Goal: Task Accomplishment & Management: Manage account settings

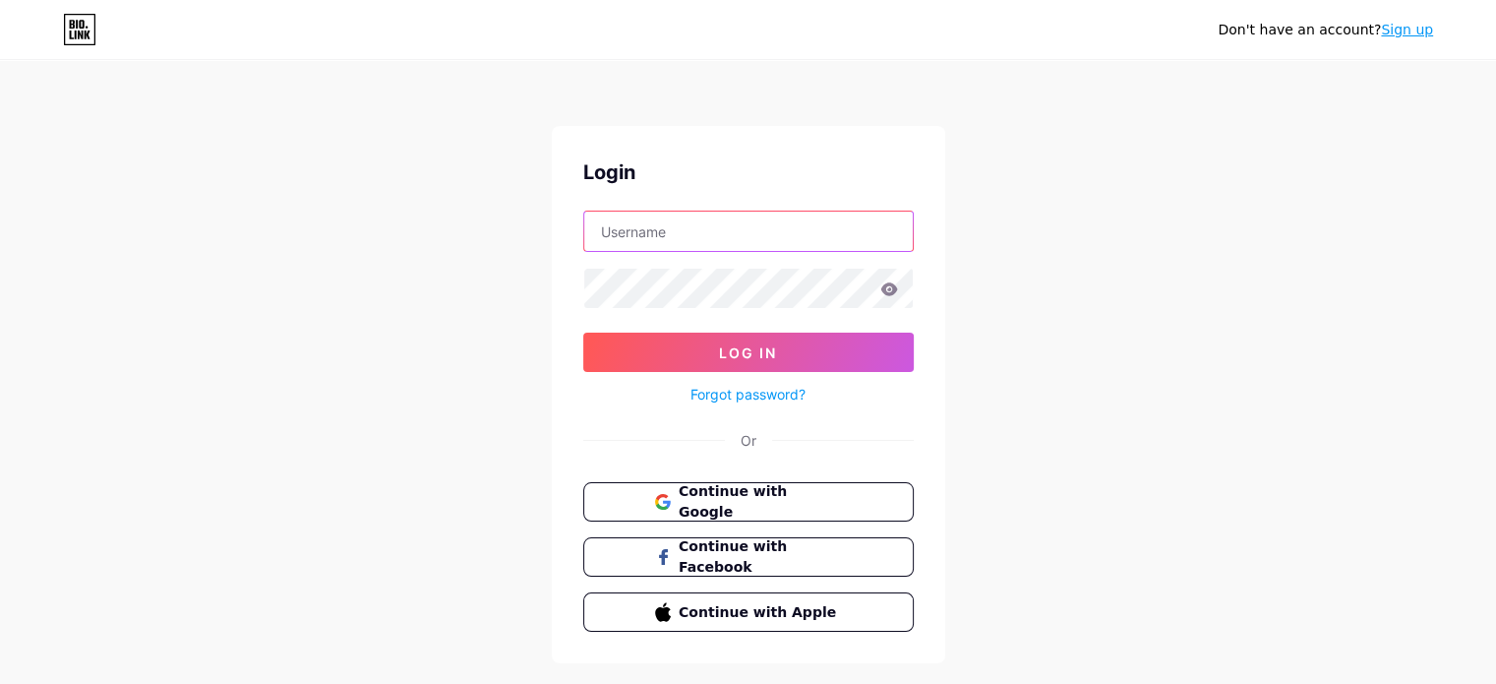
type input "[EMAIL_ADDRESS][DOMAIN_NAME]"
click at [766, 223] on input "brazcubas.redessociais@brazcubas.edu.br" at bounding box center [748, 231] width 329 height 39
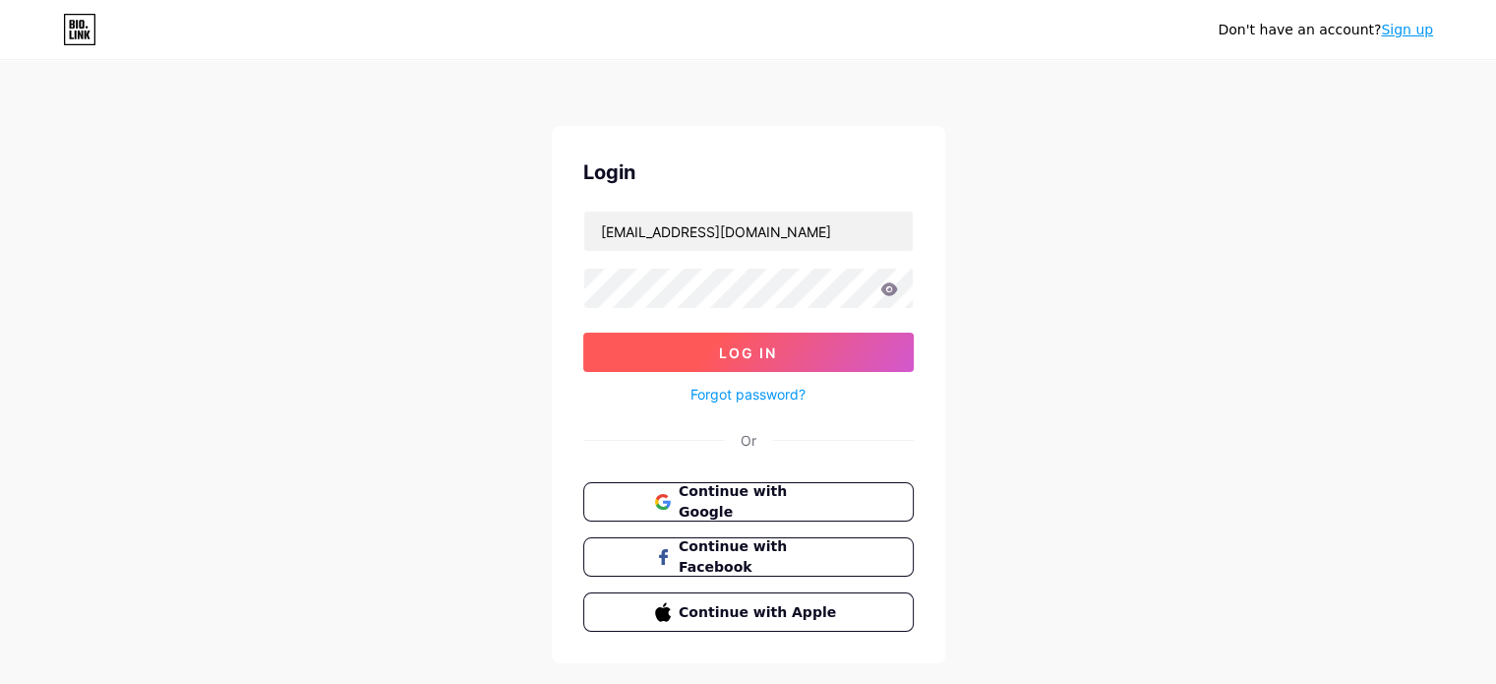
click at [778, 355] on button "Log In" at bounding box center [748, 352] width 331 height 39
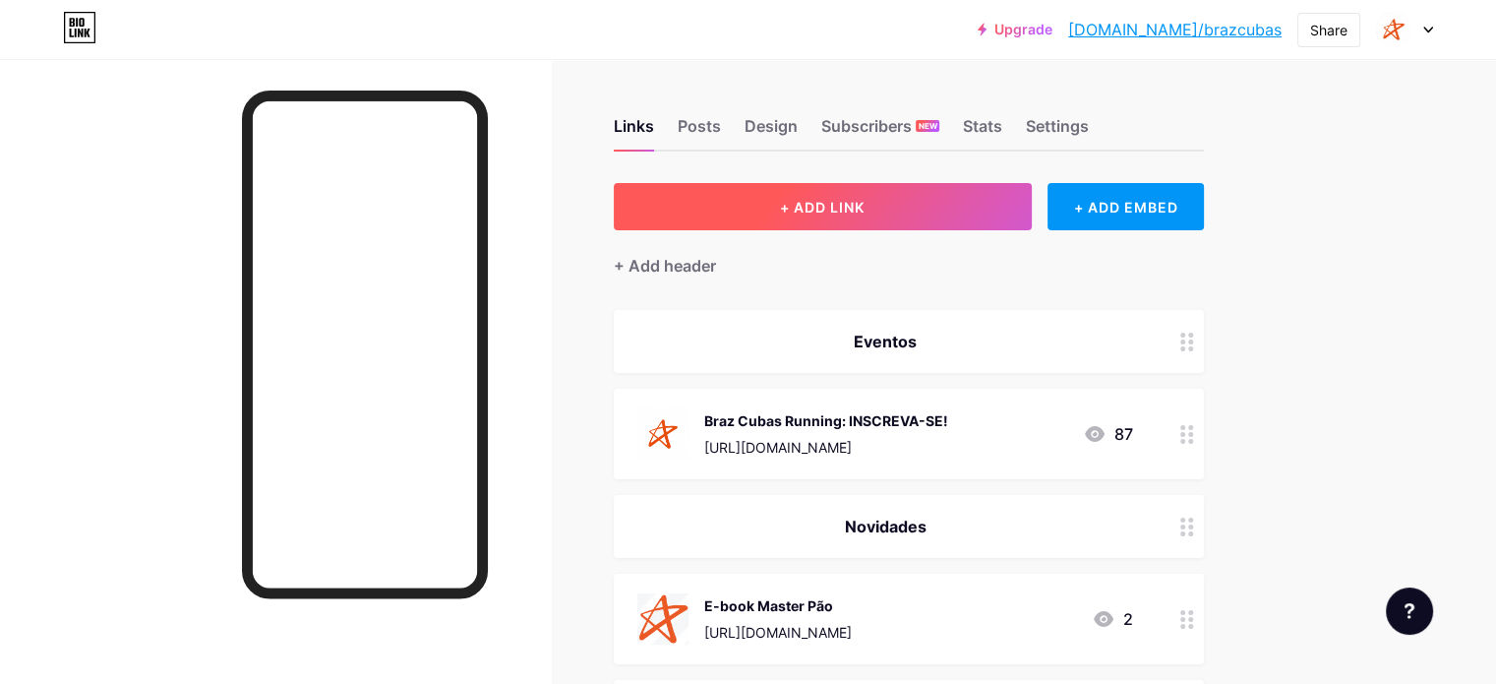
click at [865, 212] on span "+ ADD LINK" at bounding box center [822, 207] width 85 height 17
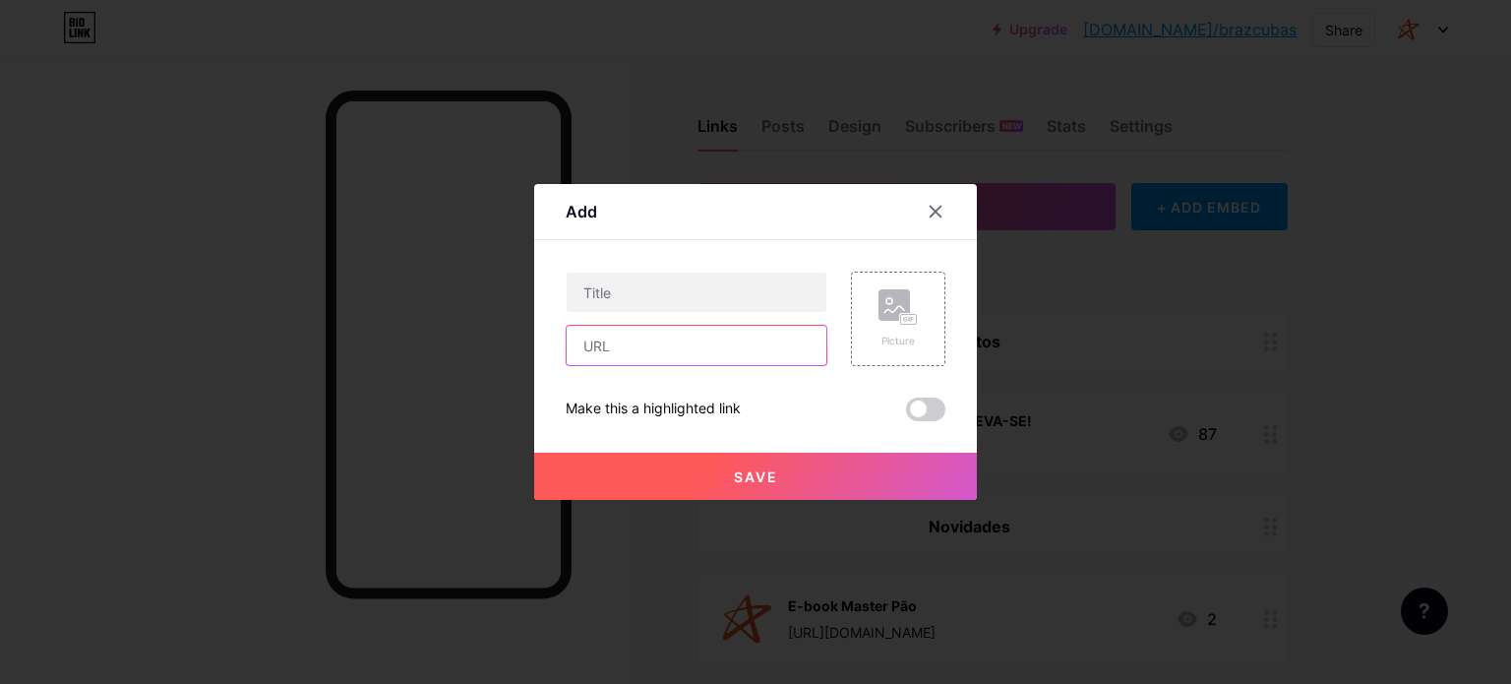
click at [653, 356] on input "text" at bounding box center [697, 345] width 260 height 39
paste input "https://bit.ly/41IxPex"
type input "https://bit.ly/41IxPex"
click at [866, 327] on div "Picture" at bounding box center [898, 319] width 94 height 94
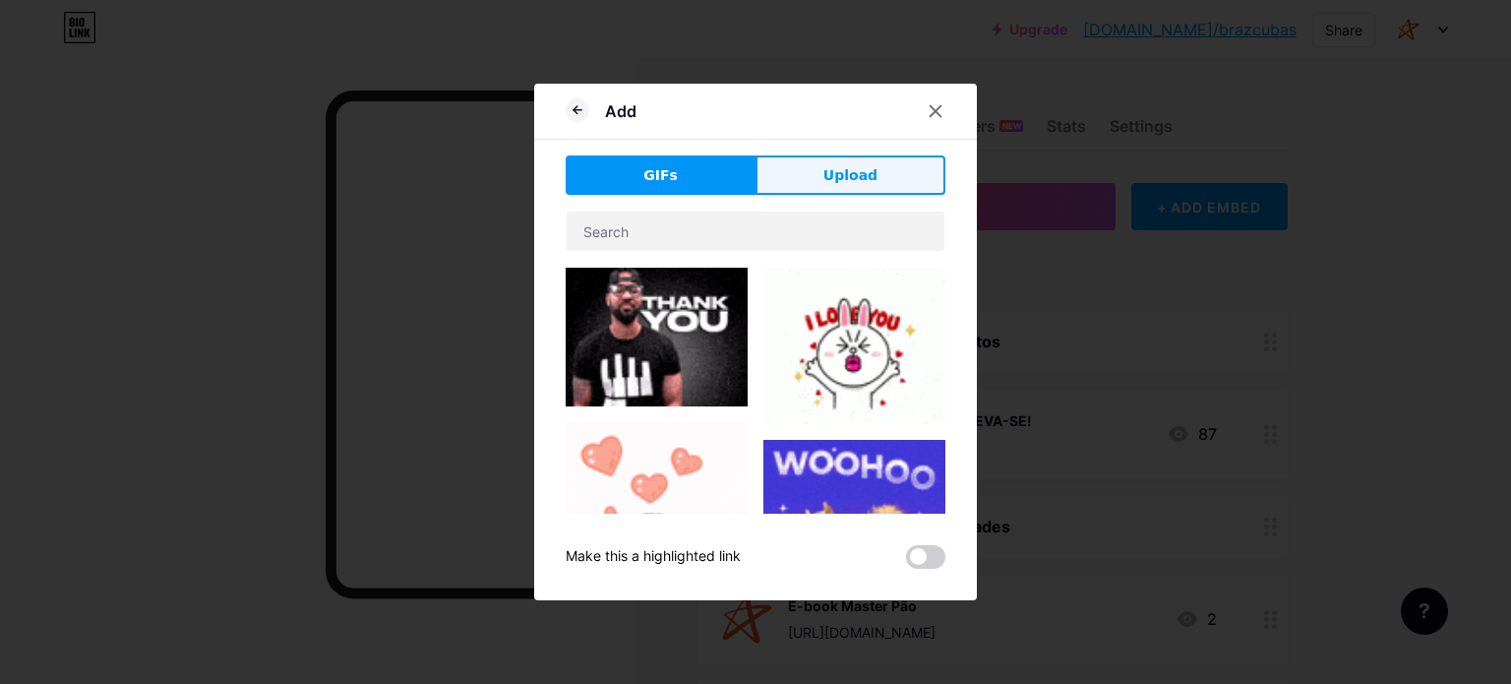
click at [809, 168] on button "Upload" at bounding box center [851, 174] width 190 height 39
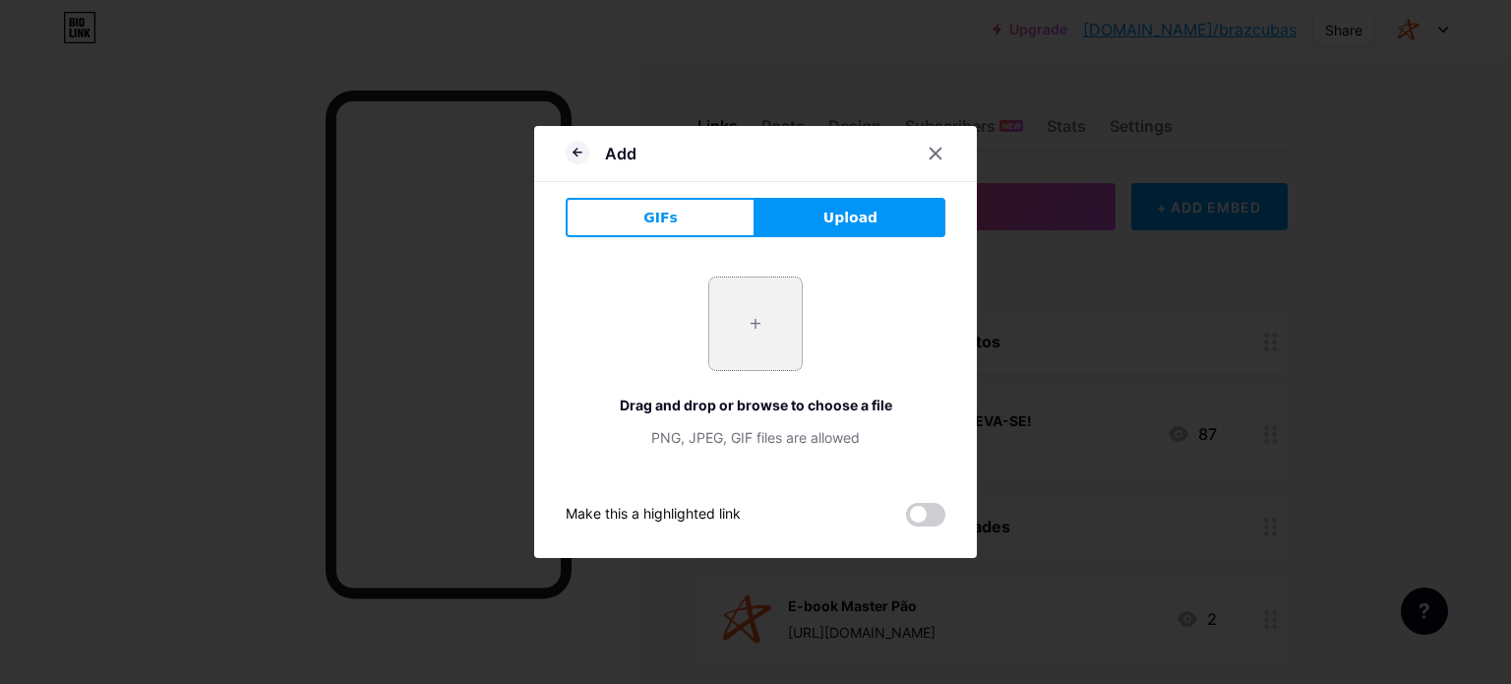
click at [727, 319] on input "file" at bounding box center [755, 323] width 92 height 92
type input "C:\fakepath\braz cubas-01.png"
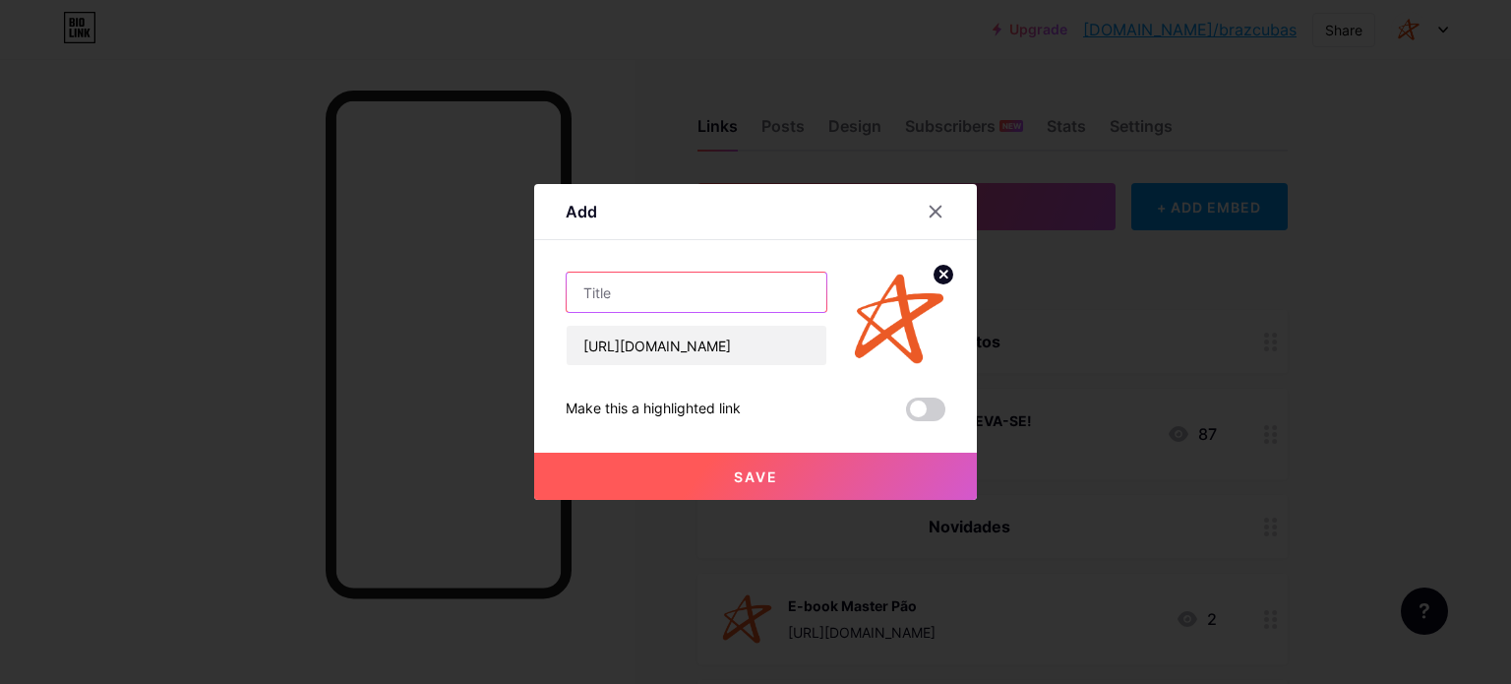
click at [718, 287] on input "text" at bounding box center [697, 292] width 260 height 39
type input "O"
type input "Pós-graduação de Odontologia"
click at [777, 481] on button "Save" at bounding box center [755, 476] width 443 height 47
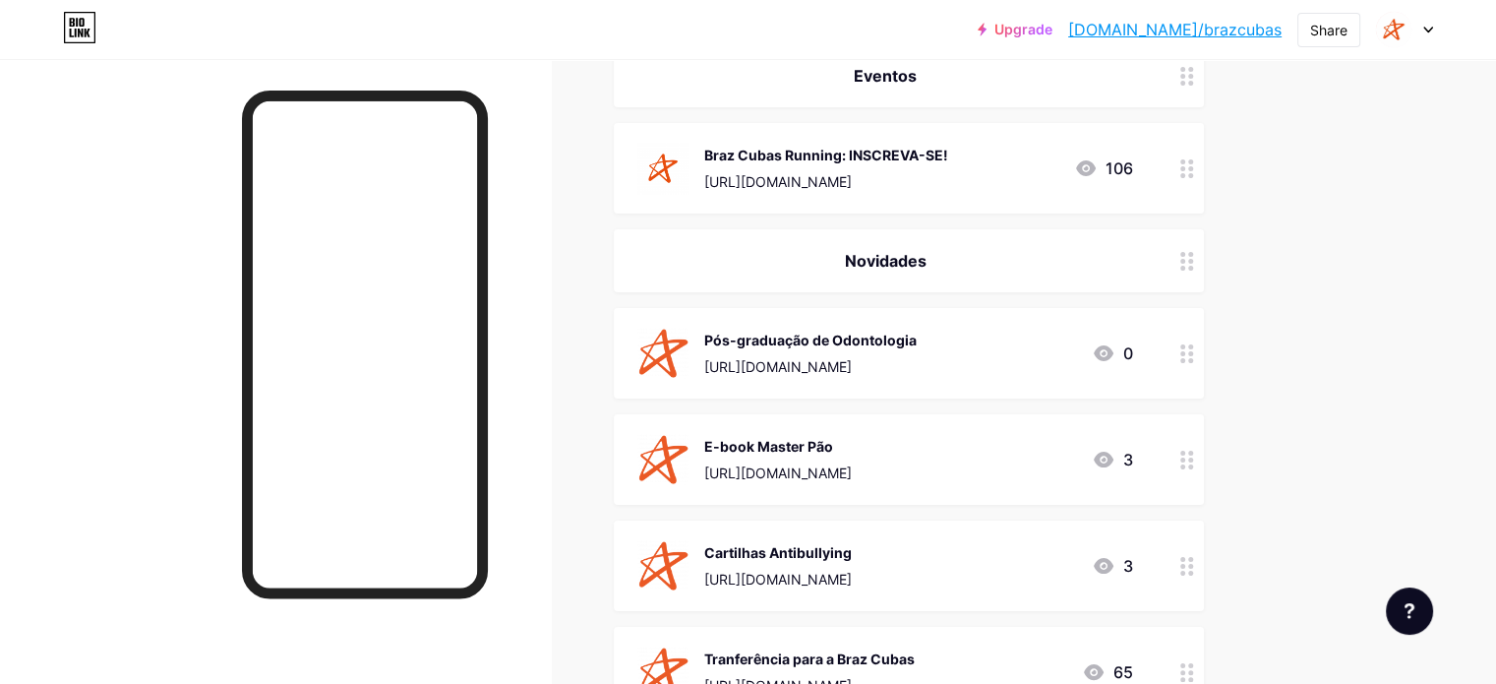
scroll to position [197, 0]
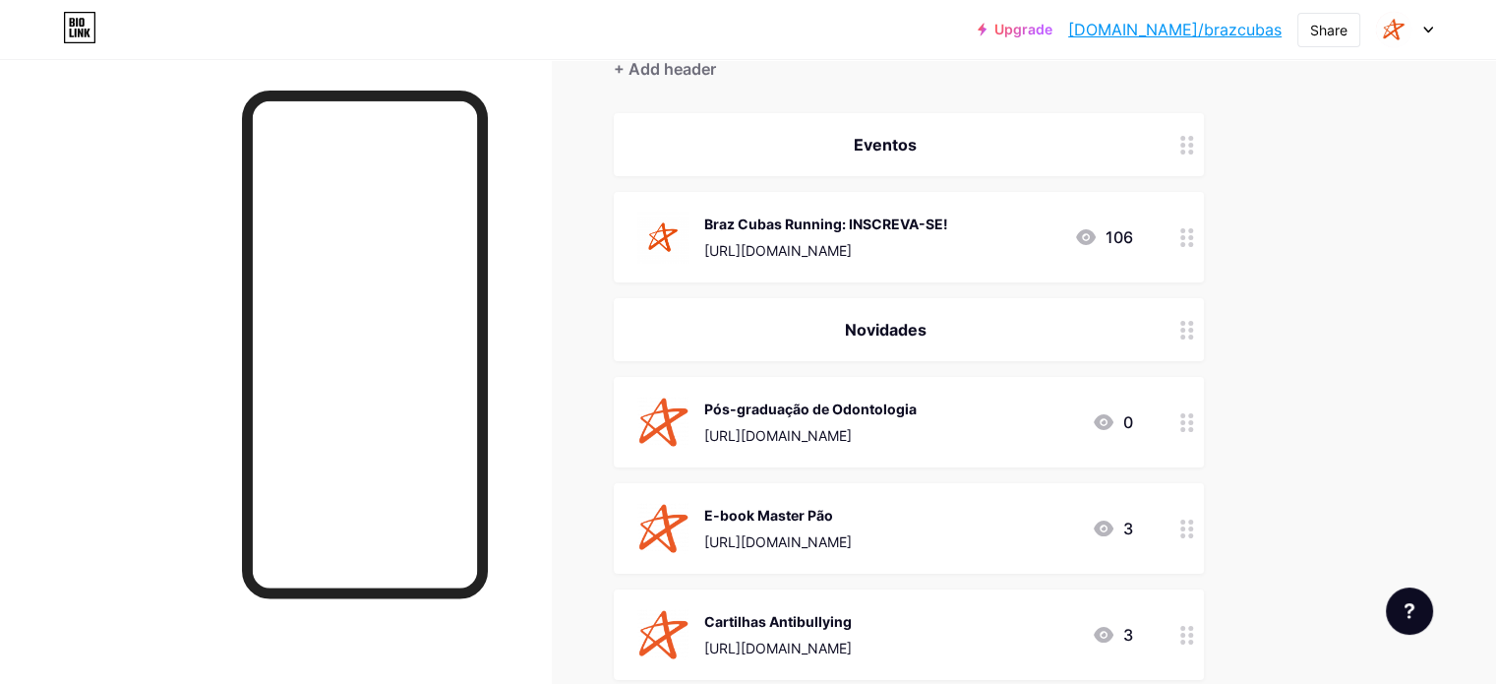
click at [1194, 236] on icon at bounding box center [1188, 237] width 14 height 19
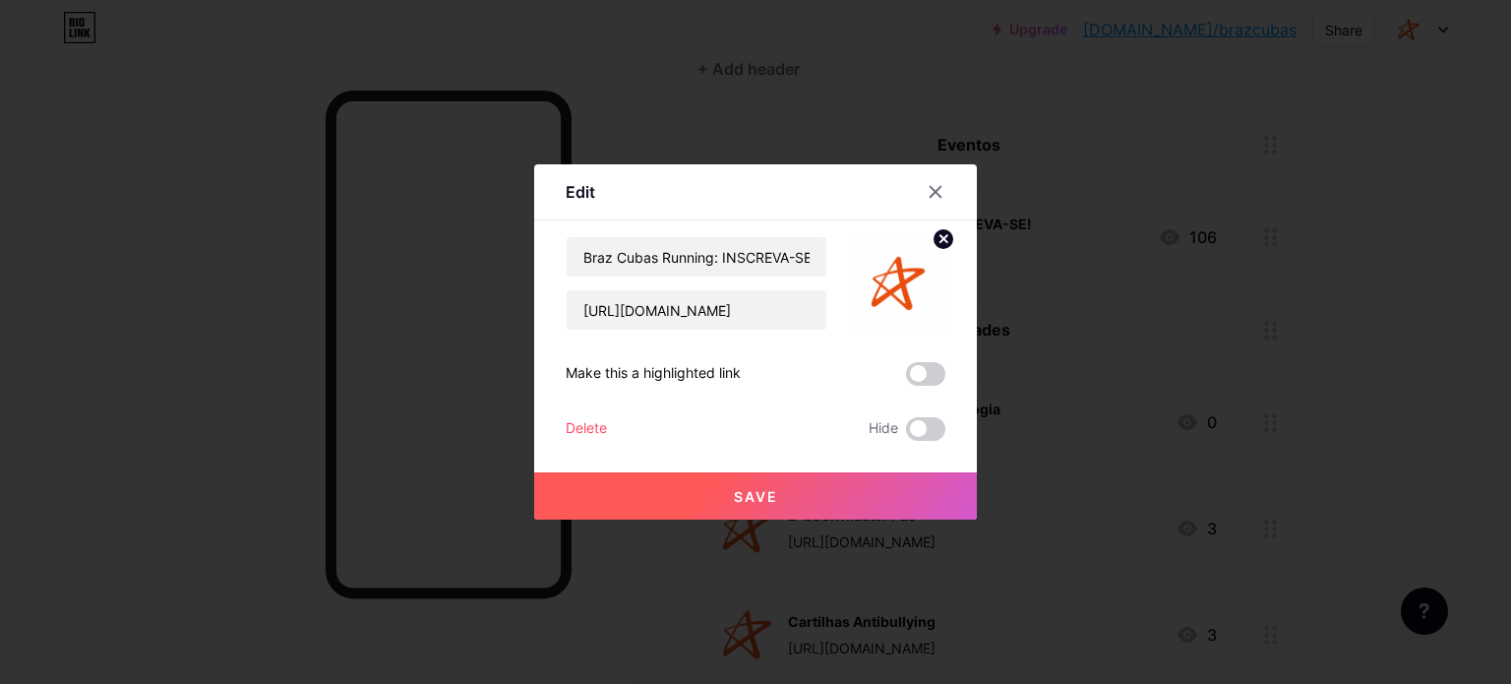
click at [933, 236] on circle at bounding box center [944, 239] width 22 height 22
click at [879, 278] on rect at bounding box center [894, 269] width 31 height 31
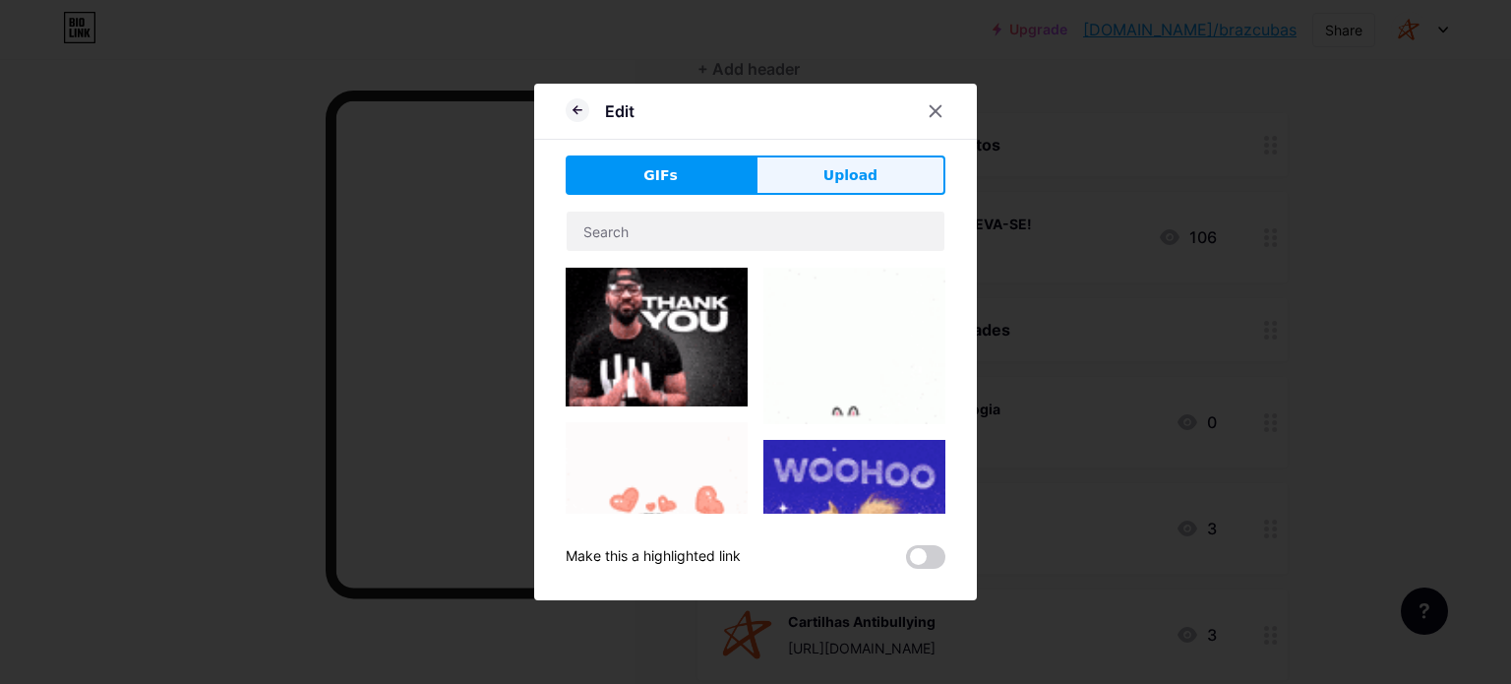
click at [838, 175] on span "Upload" at bounding box center [850, 175] width 54 height 21
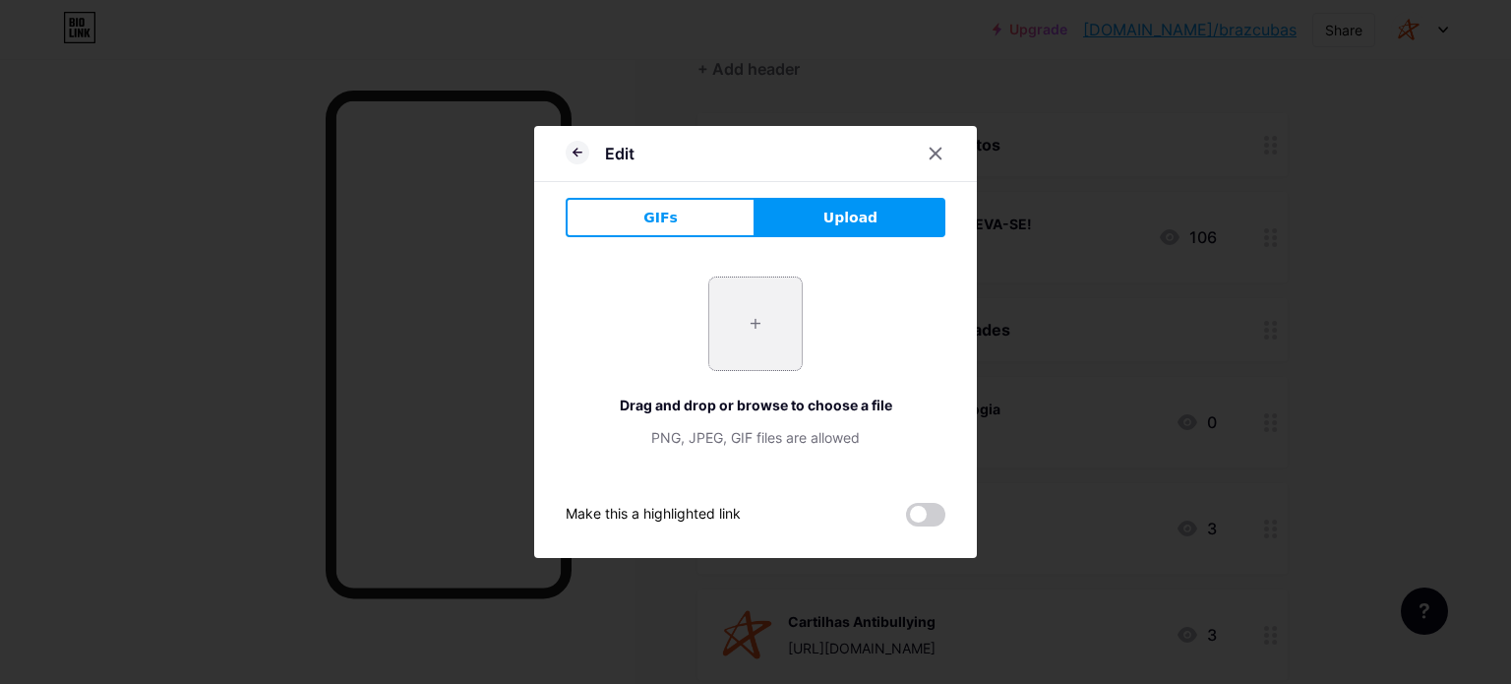
click at [727, 314] on input "file" at bounding box center [755, 323] width 92 height 92
type input "C:\fakepath\braz cubas-01.png"
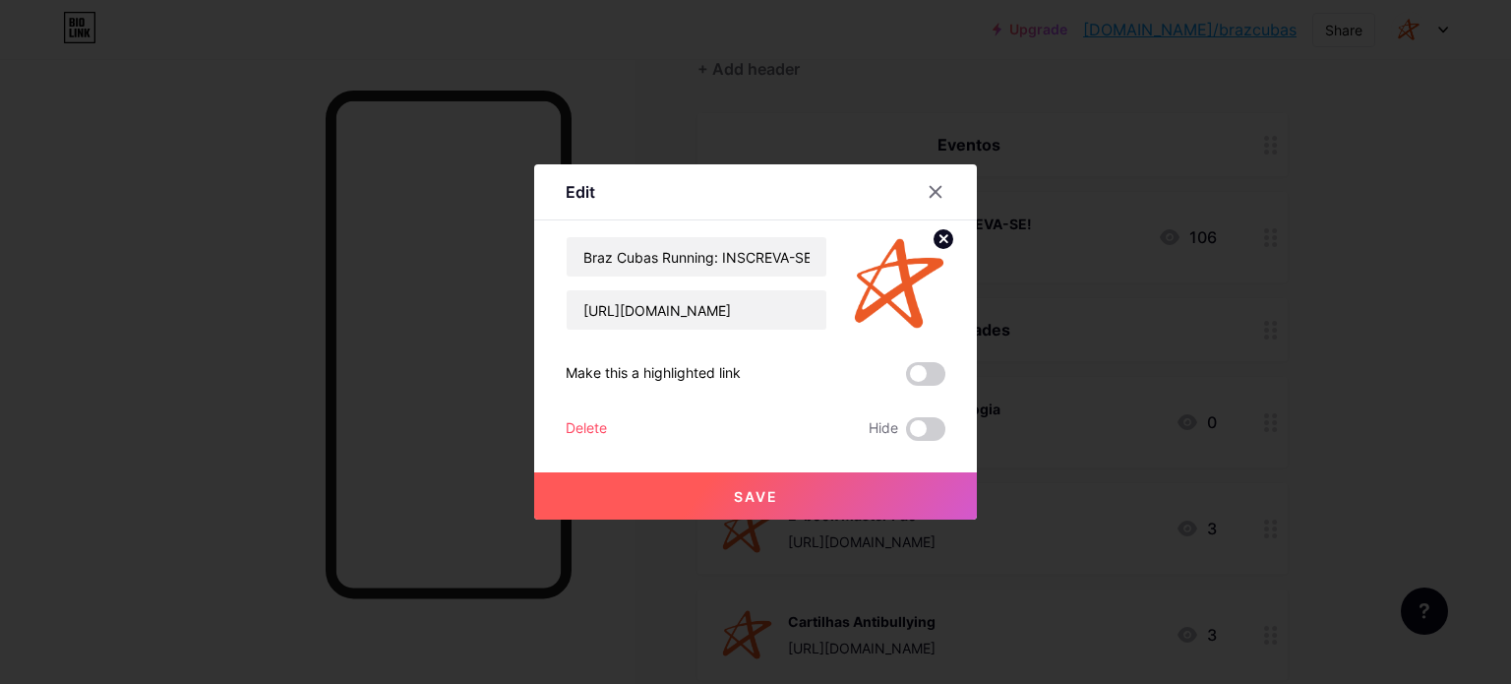
click at [807, 498] on button "Save" at bounding box center [755, 495] width 443 height 47
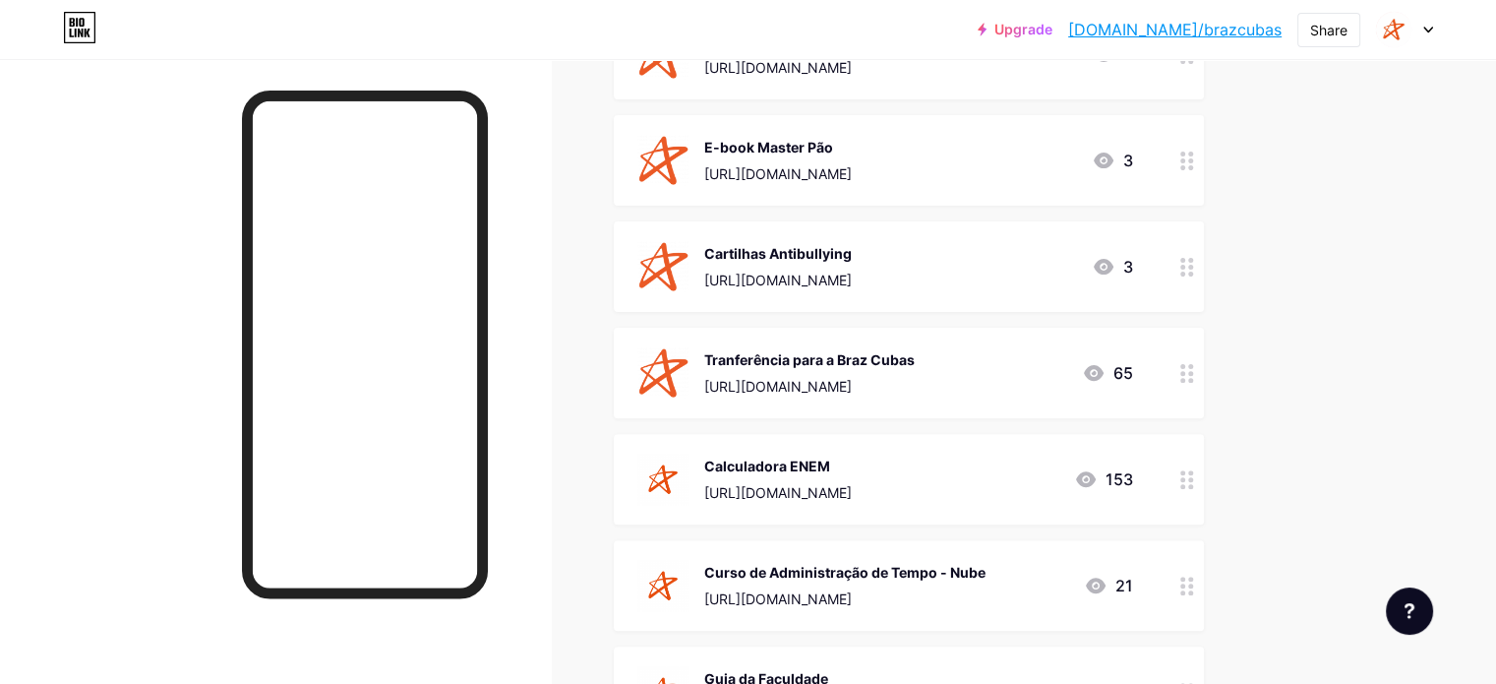
scroll to position [590, 0]
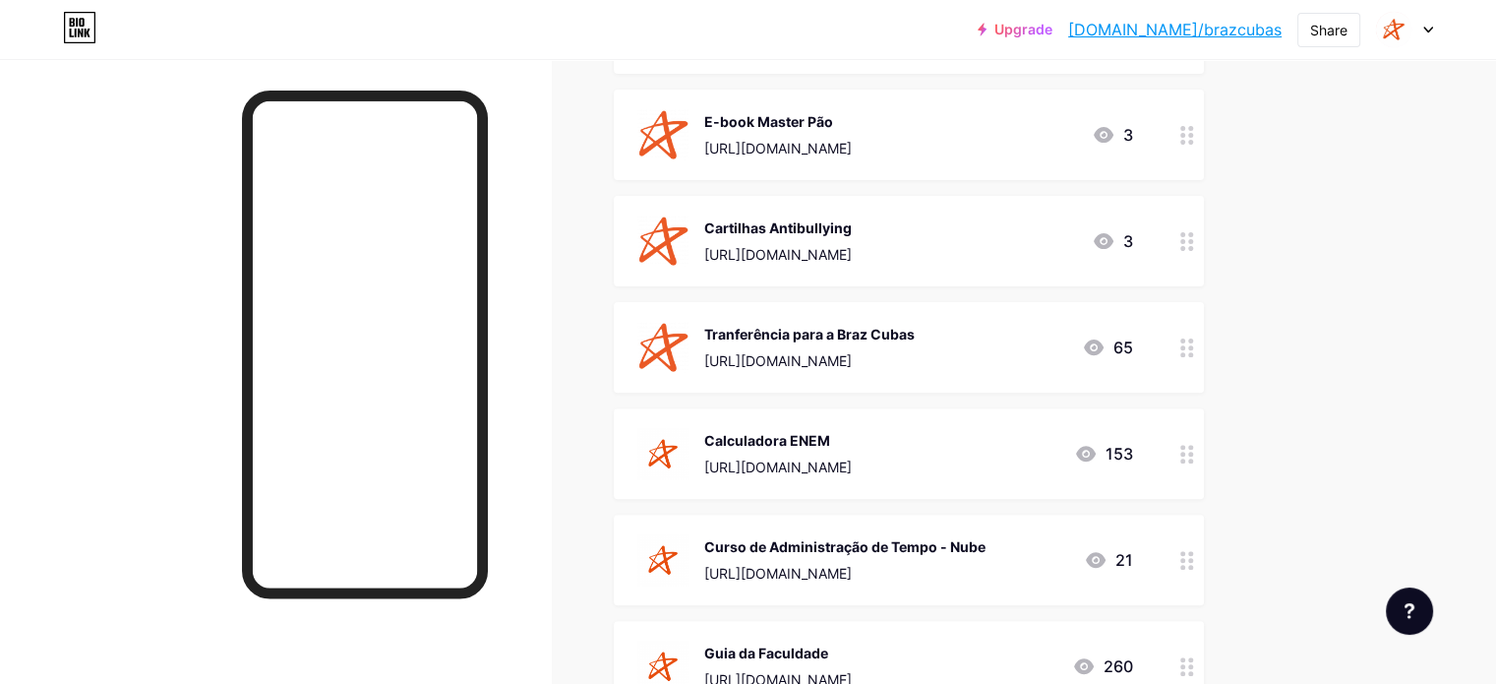
click at [1076, 464] on div "Calculadora ENEM https://bit.ly/40qNPBP 153" at bounding box center [885, 453] width 496 height 51
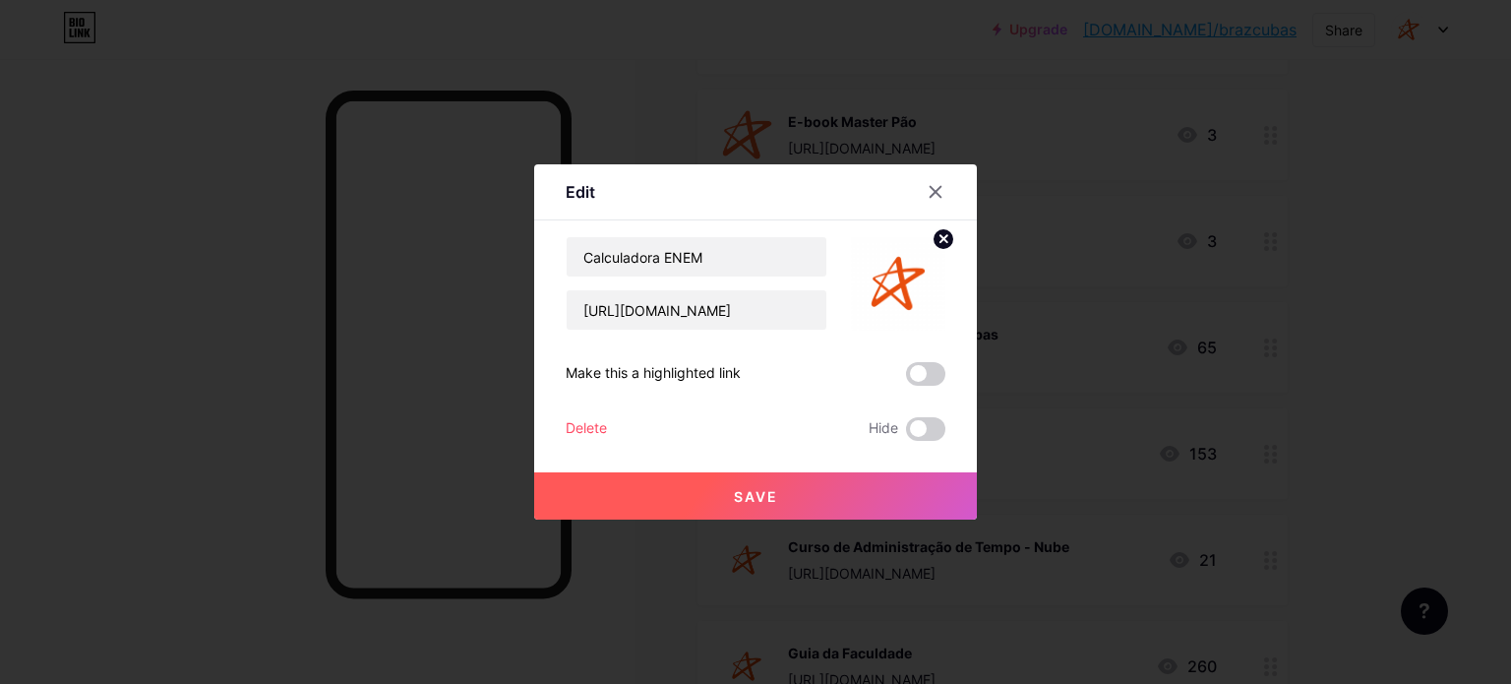
click at [933, 233] on circle at bounding box center [944, 239] width 22 height 22
click at [885, 296] on div "Picture" at bounding box center [898, 283] width 39 height 59
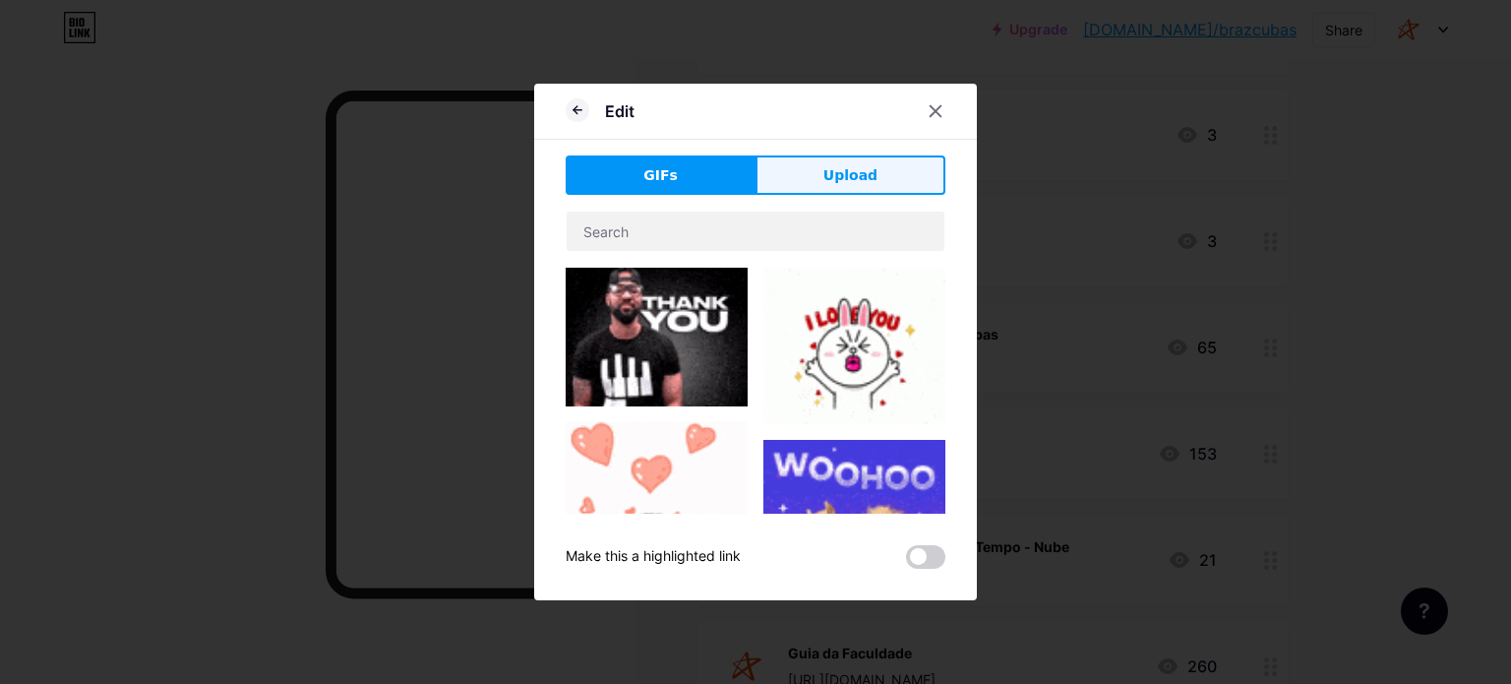
click at [828, 173] on span "Upload" at bounding box center [850, 175] width 54 height 21
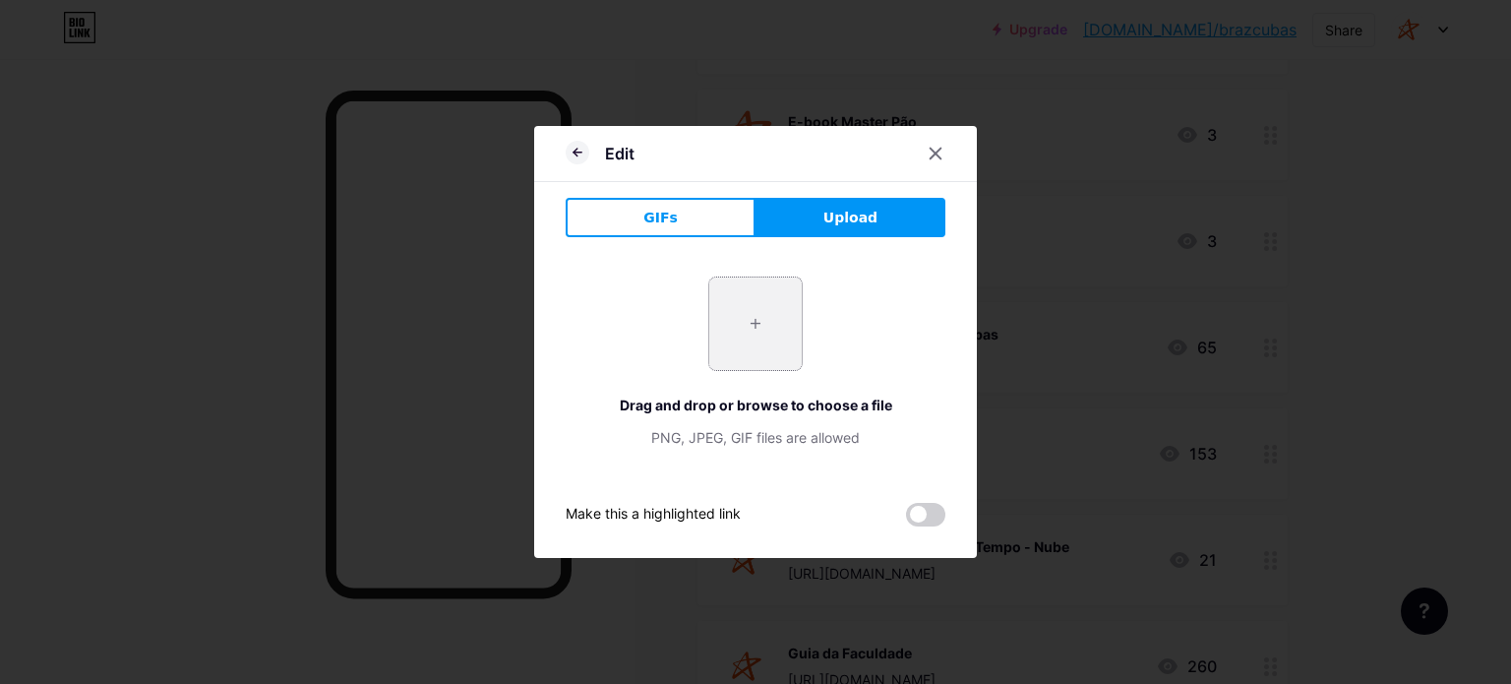
click at [740, 323] on input "file" at bounding box center [755, 323] width 92 height 92
type input "C:\fakepath\braz cubas-01.png"
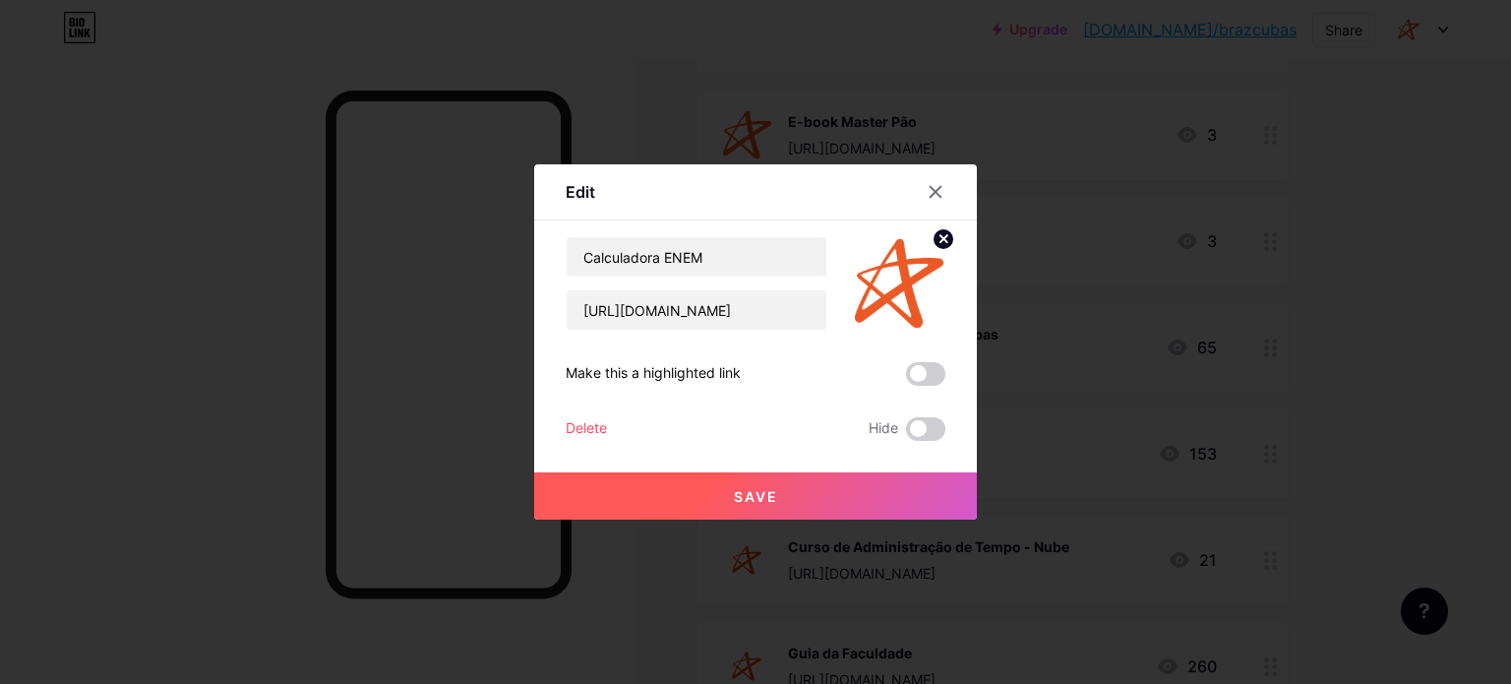
click at [819, 500] on button "Save" at bounding box center [755, 495] width 443 height 47
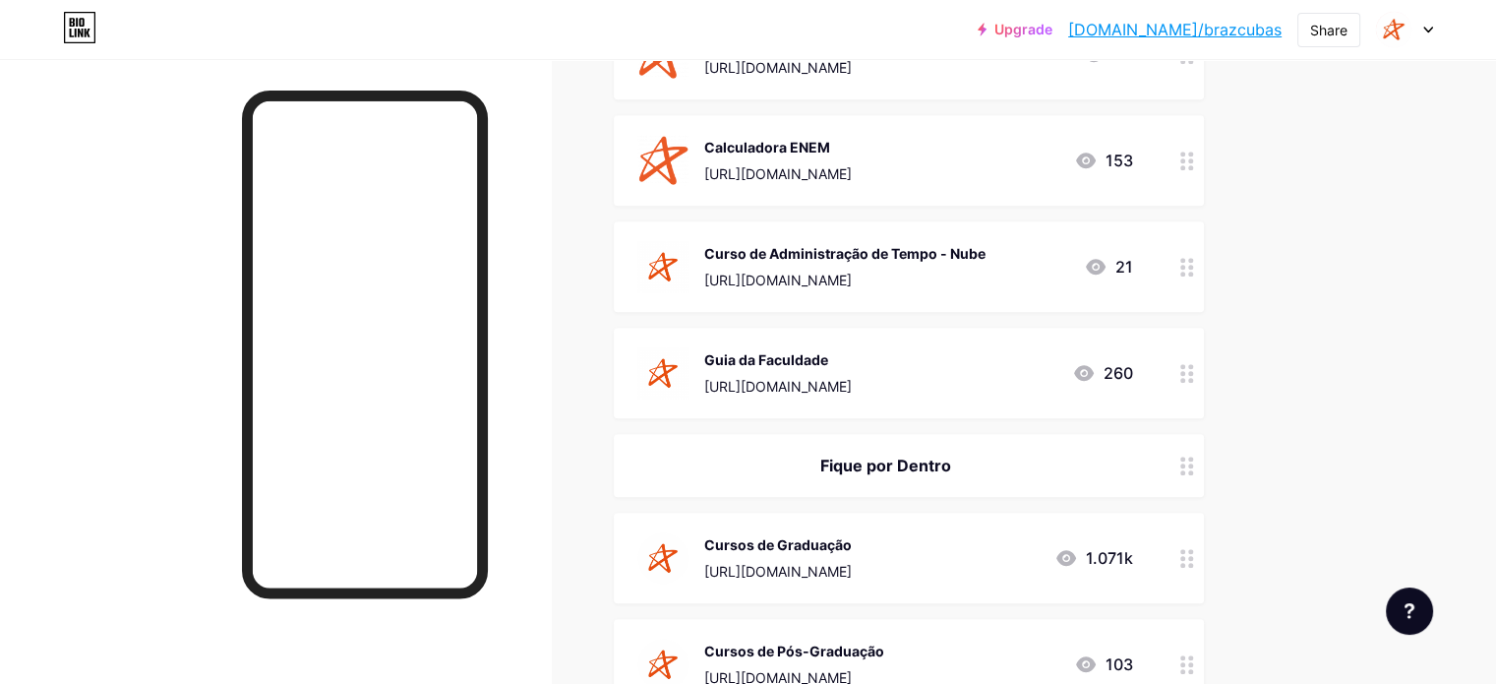
scroll to position [885, 0]
click at [689, 265] on img at bounding box center [662, 264] width 51 height 51
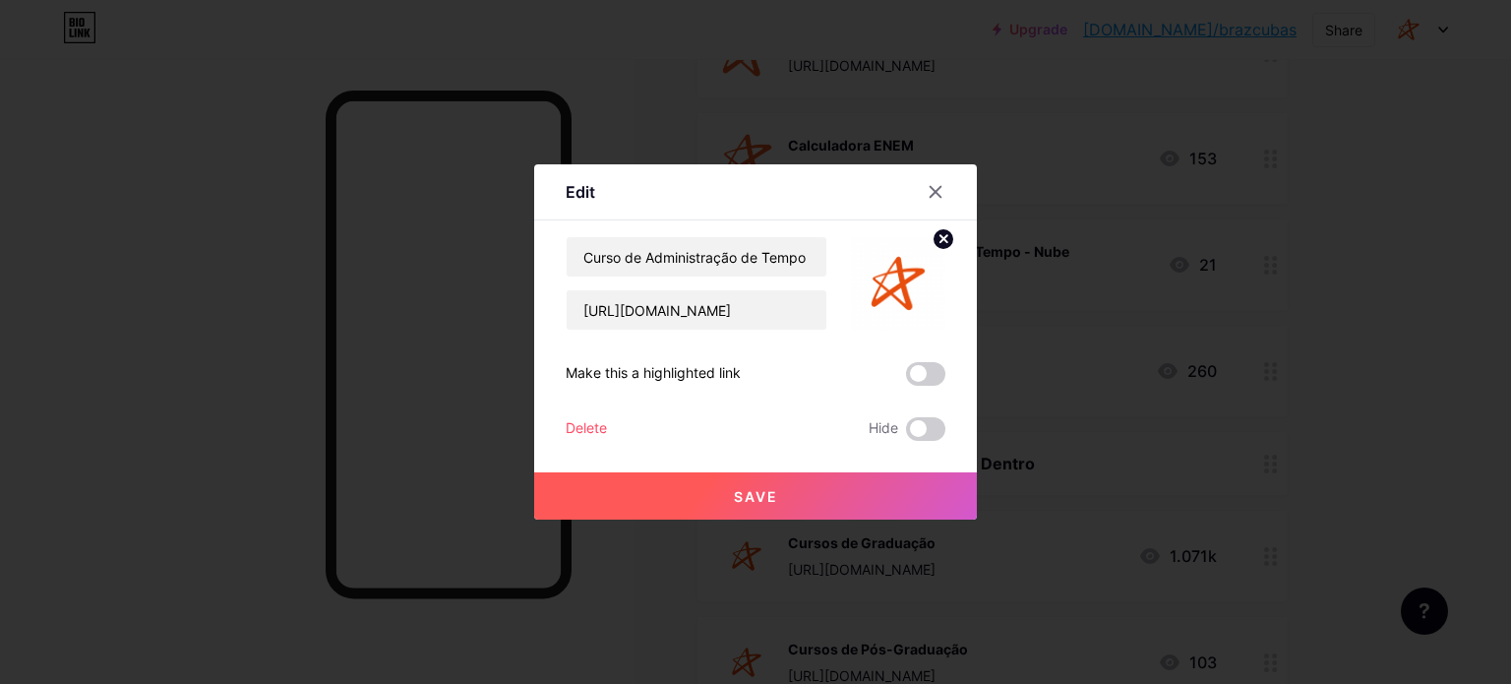
click at [933, 238] on circle at bounding box center [944, 239] width 22 height 22
click at [904, 290] on div "Picture" at bounding box center [898, 283] width 39 height 59
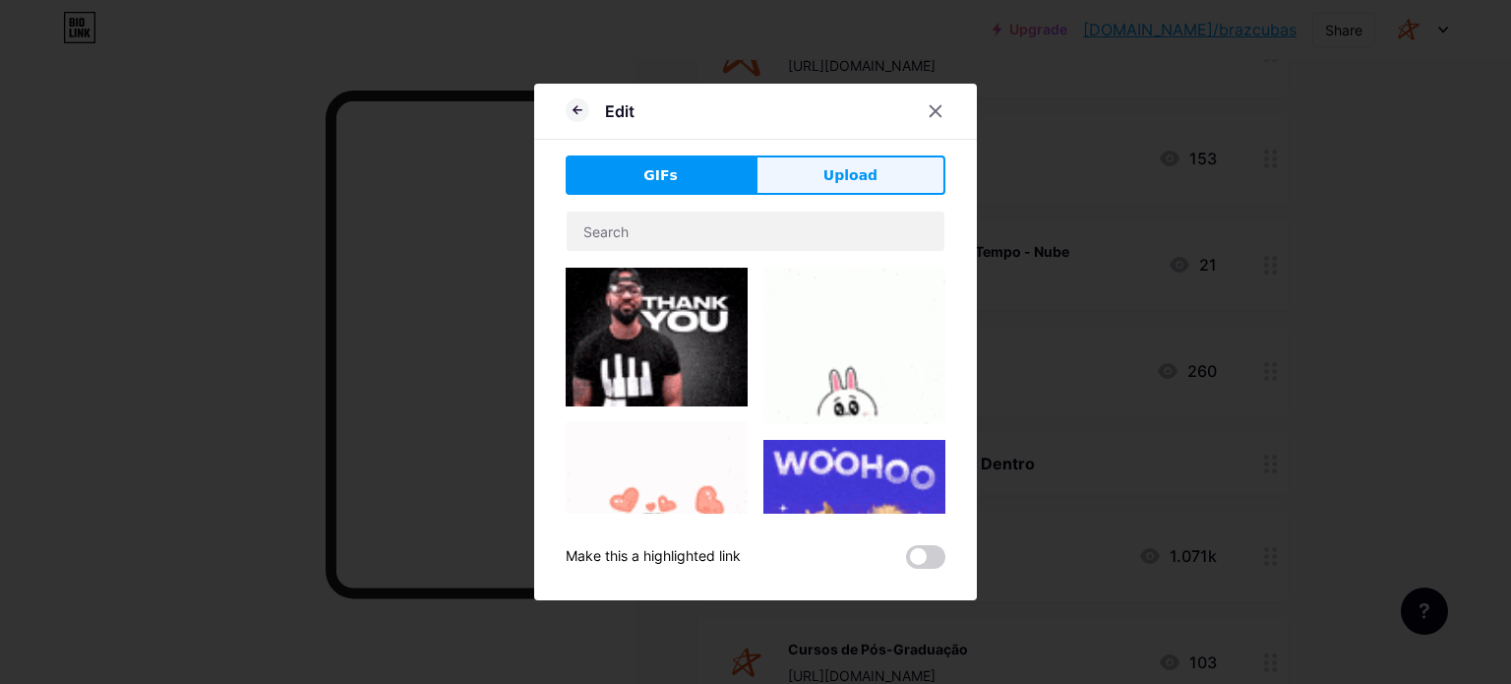
click at [862, 176] on span "Upload" at bounding box center [850, 175] width 54 height 21
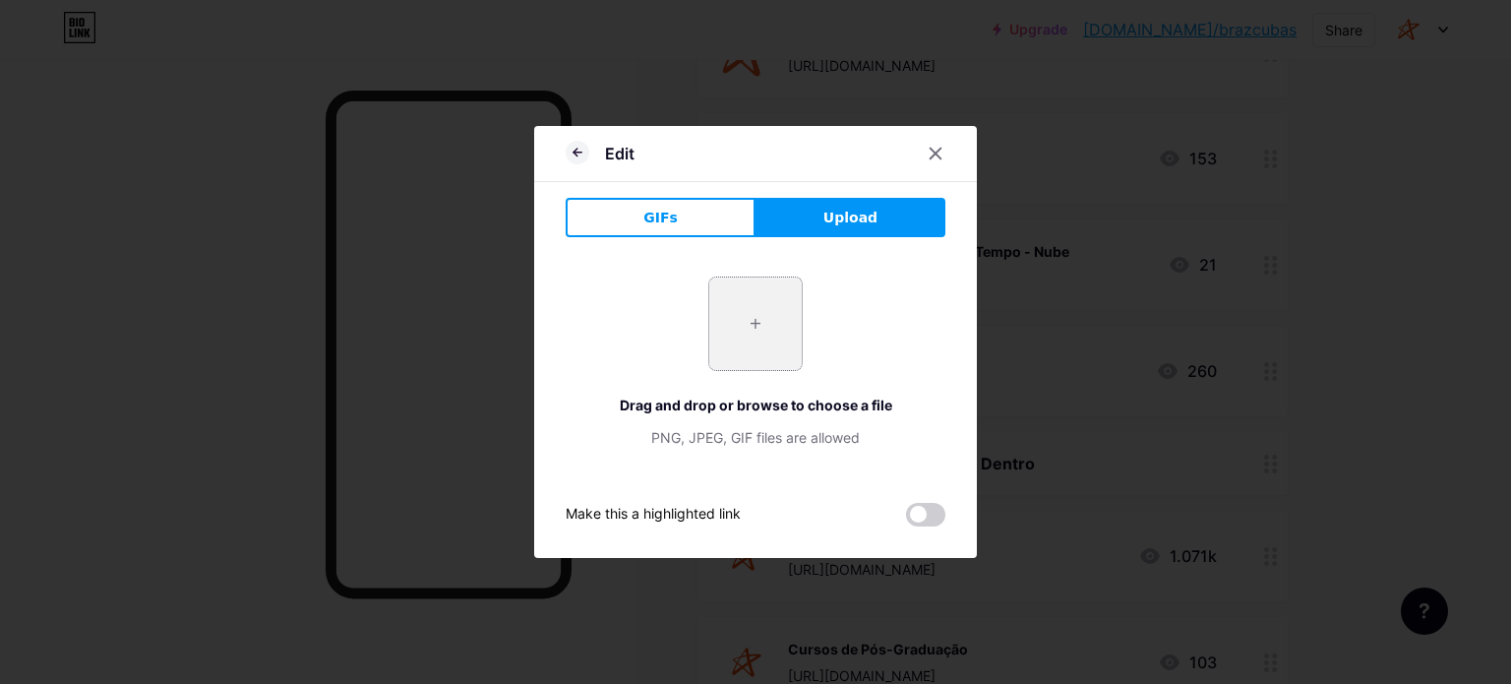
click at [744, 326] on input "file" at bounding box center [755, 323] width 92 height 92
type input "C:\fakepath\braz cubas-01.png"
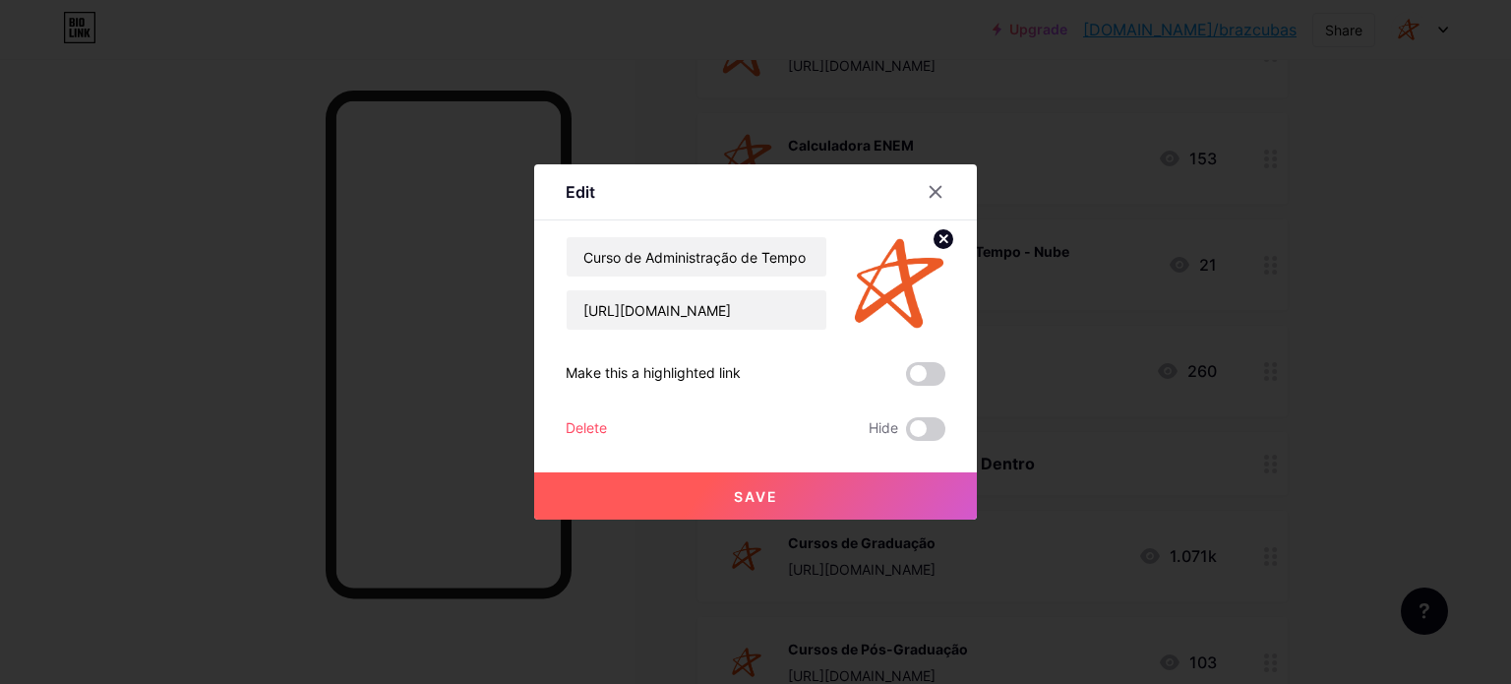
click at [830, 489] on button "Save" at bounding box center [755, 495] width 443 height 47
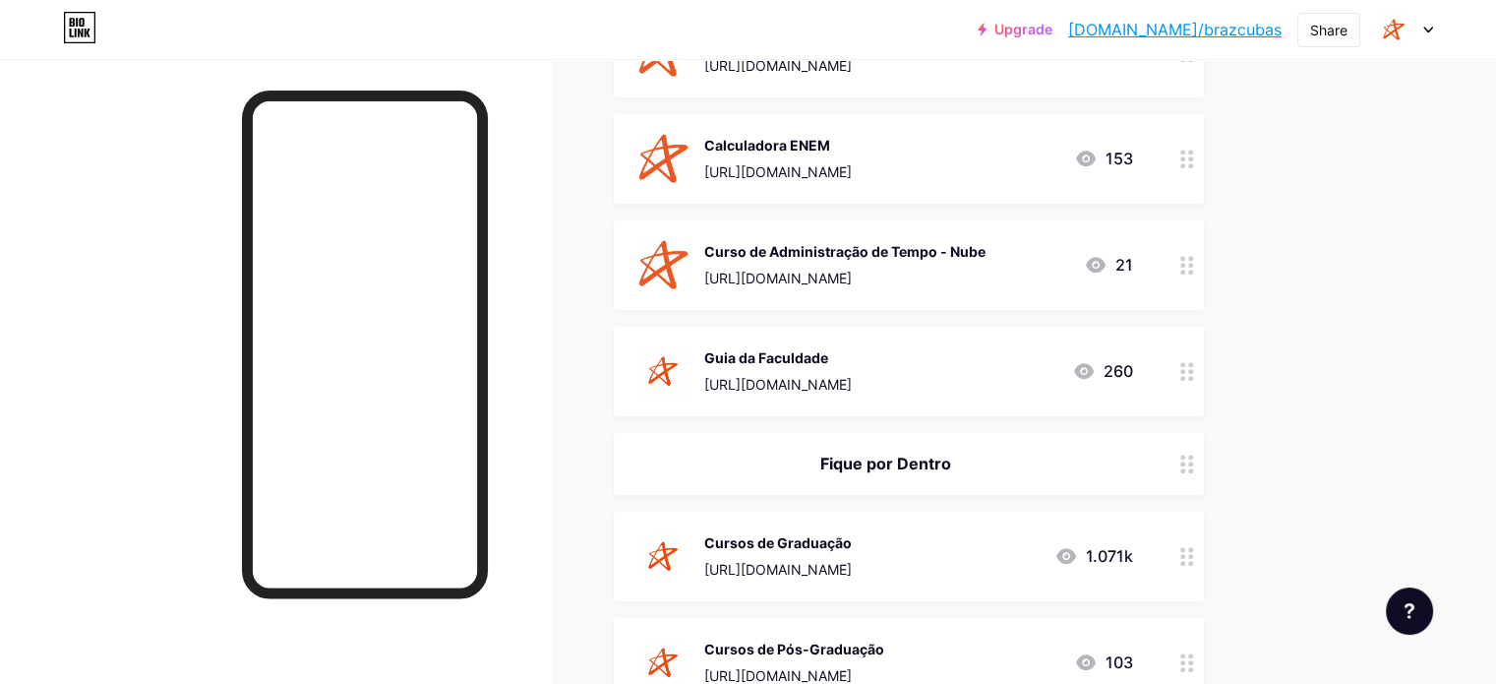
click at [813, 353] on div "Guia da Faculdade" at bounding box center [778, 357] width 148 height 21
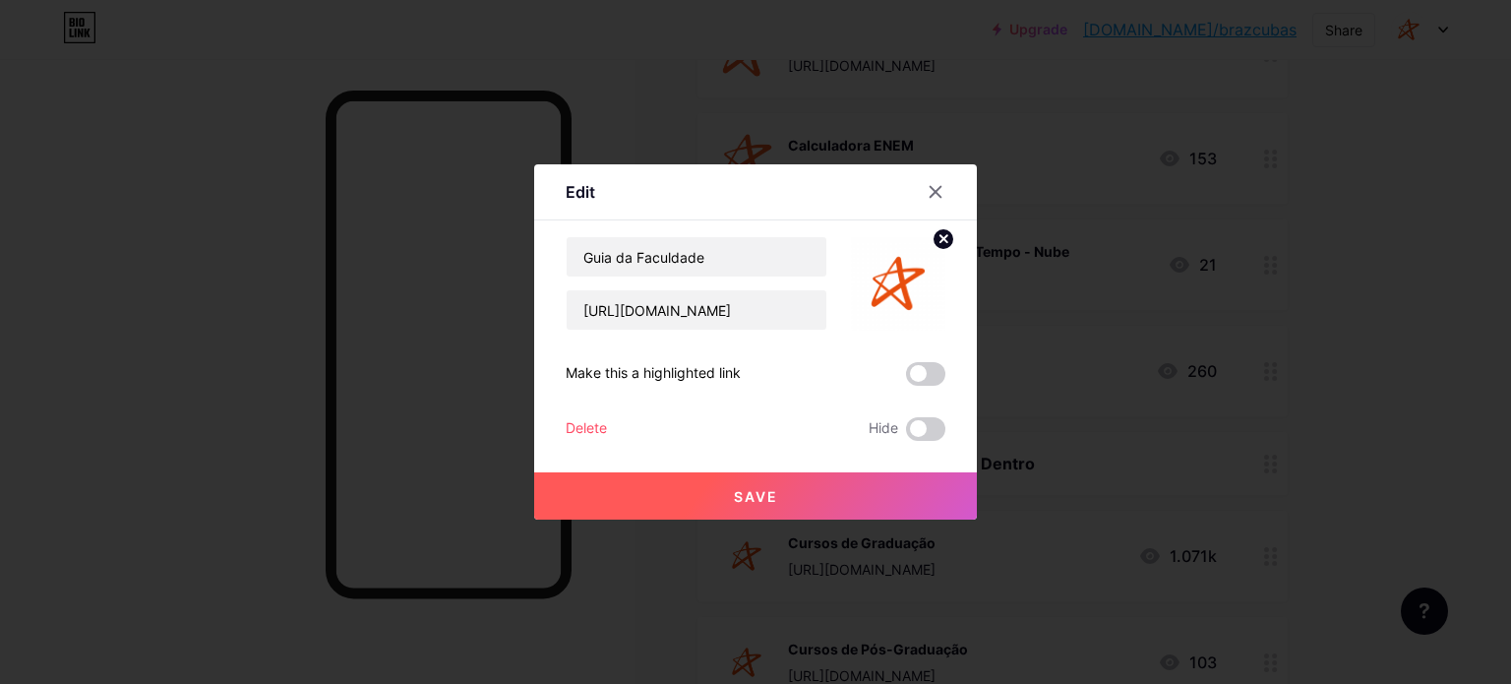
drag, startPoint x: 942, startPoint y: 230, endPoint x: 928, endPoint y: 245, distance: 20.9
click at [941, 230] on circle at bounding box center [944, 239] width 22 height 22
click at [905, 271] on icon at bounding box center [898, 272] width 39 height 36
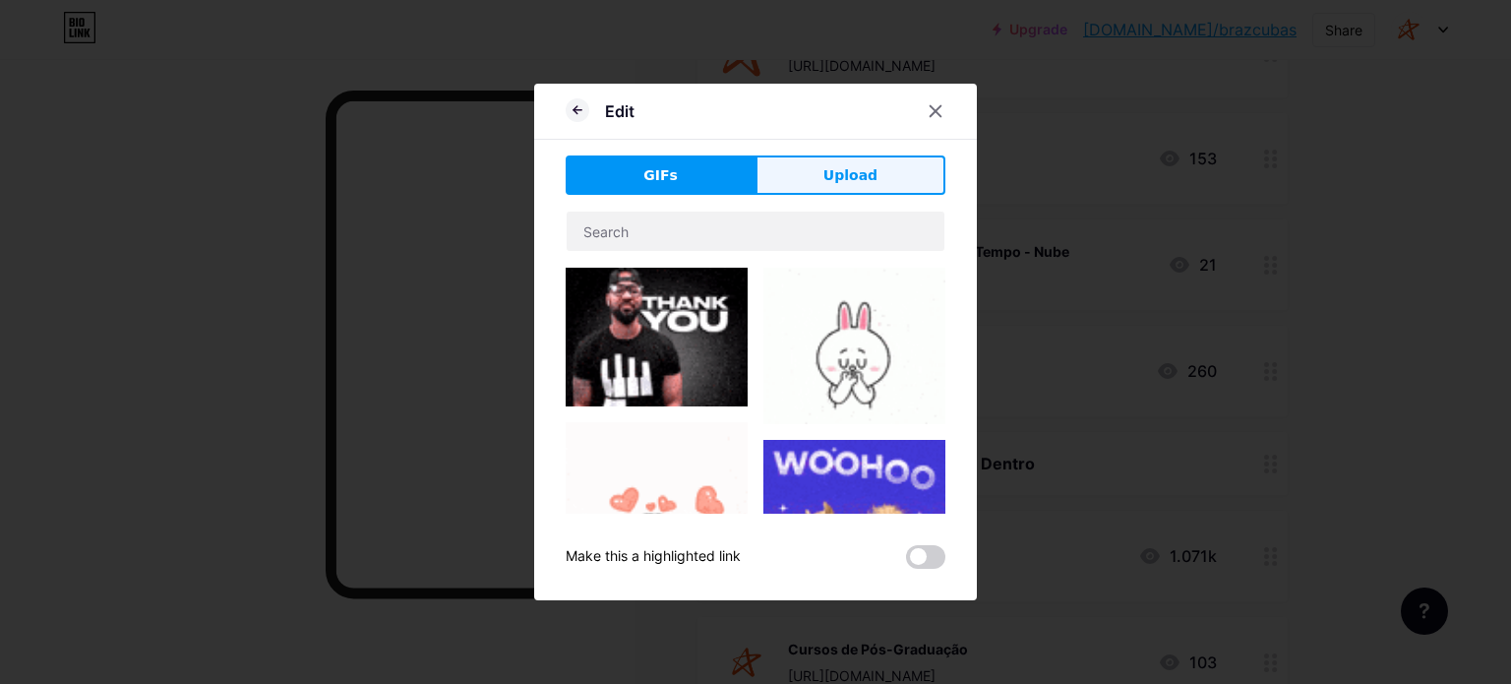
click at [817, 164] on button "Upload" at bounding box center [851, 174] width 190 height 39
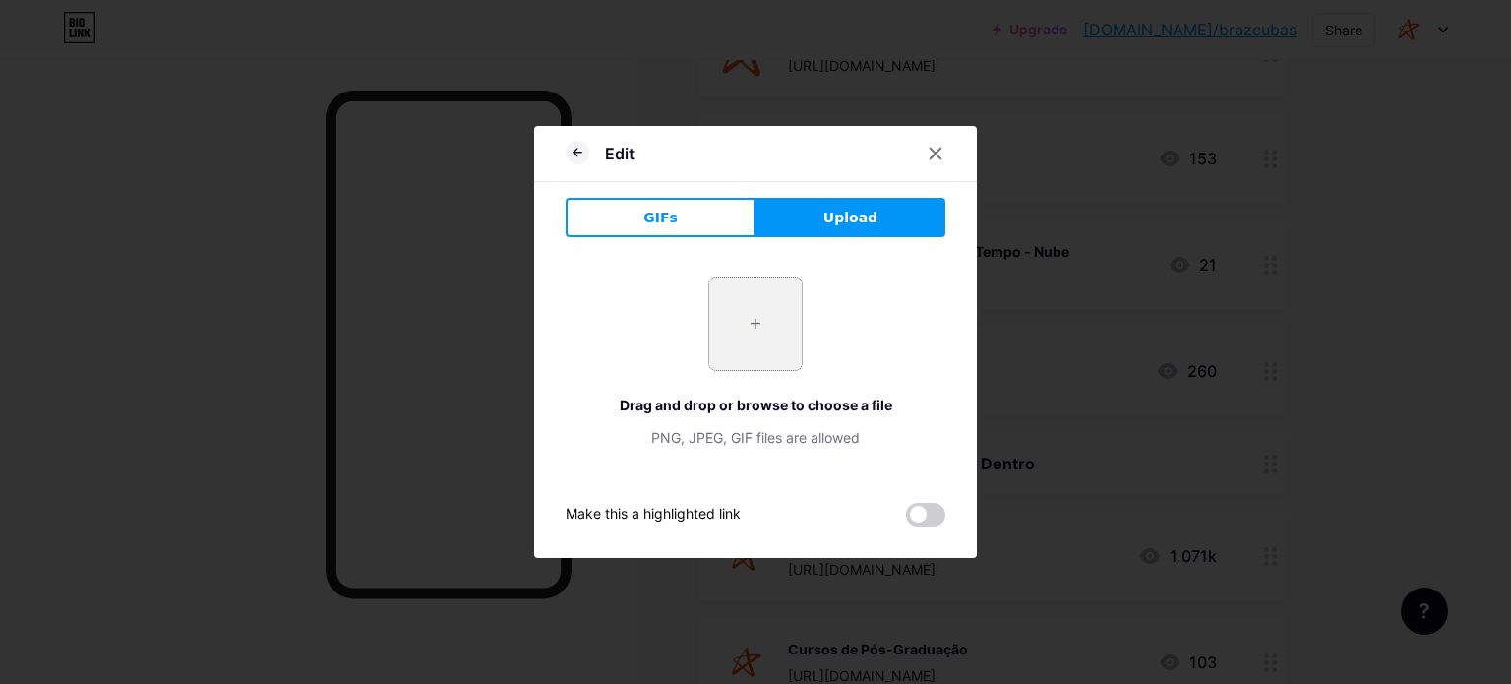
click at [712, 342] on input "file" at bounding box center [755, 323] width 92 height 92
type input "C:\fakepath\braz cubas-01.png"
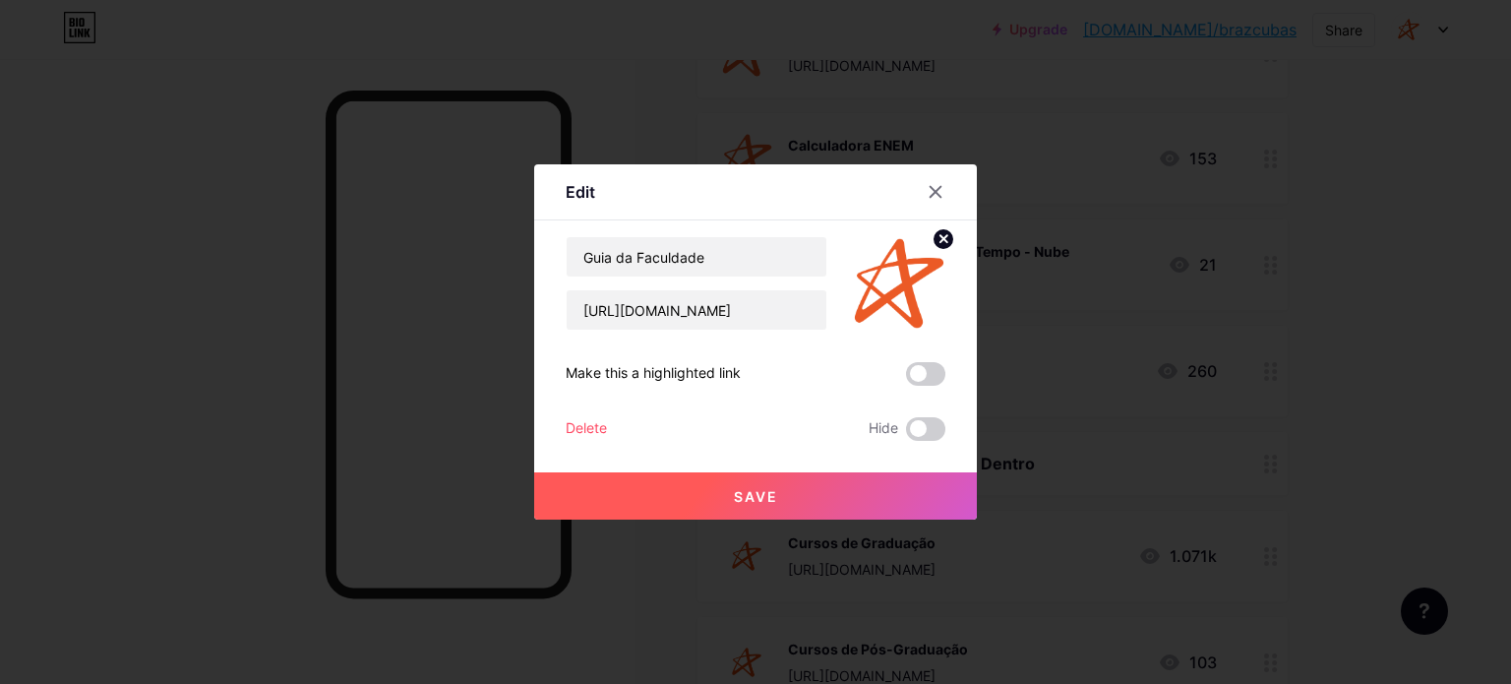
click at [769, 491] on span "Save" at bounding box center [756, 496] width 44 height 17
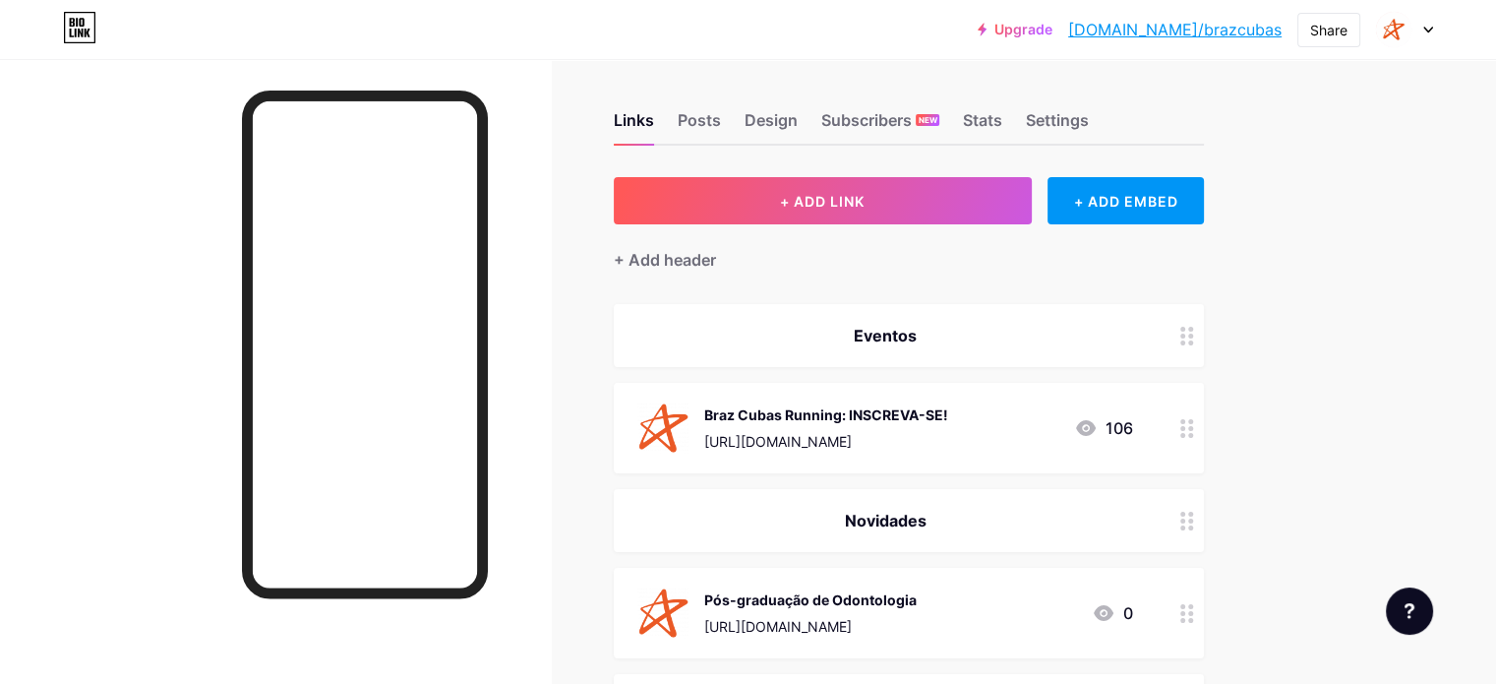
scroll to position [0, 0]
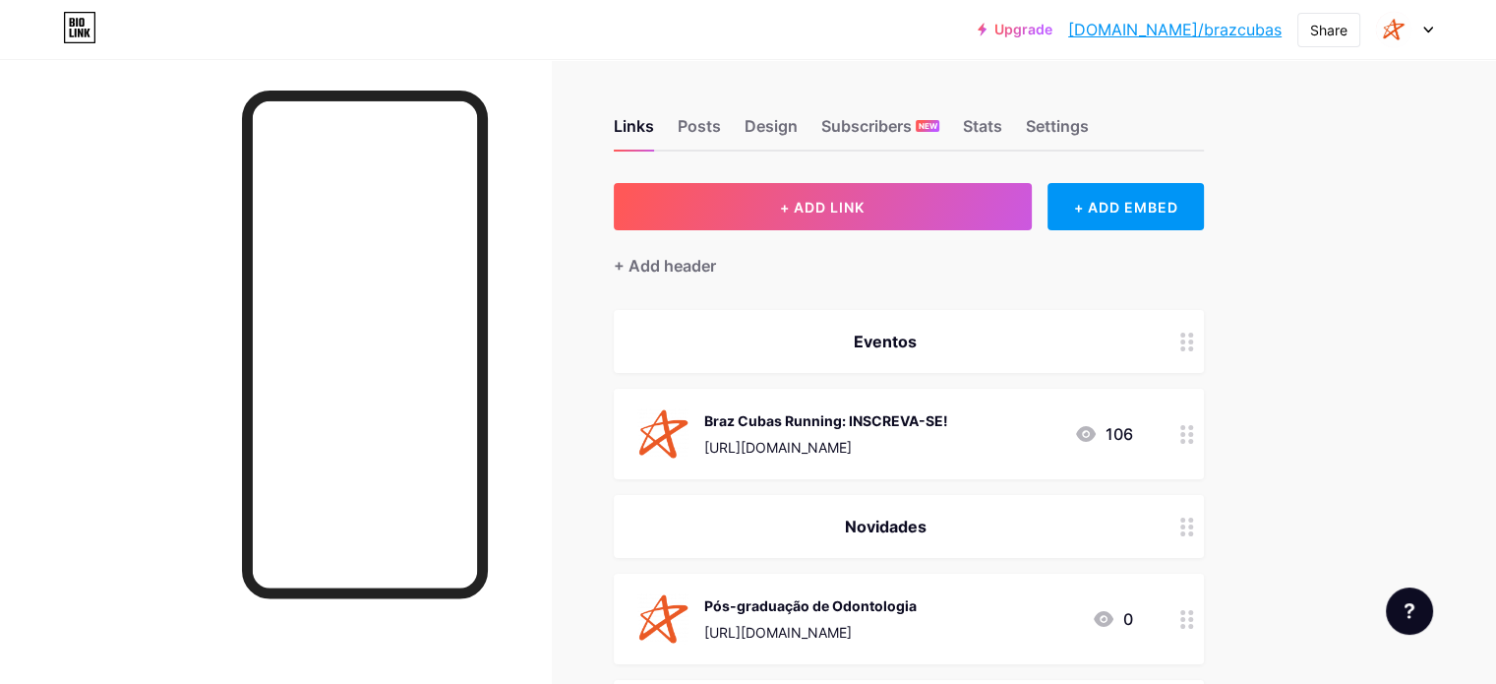
click at [1417, 22] on div at bounding box center [1404, 29] width 57 height 35
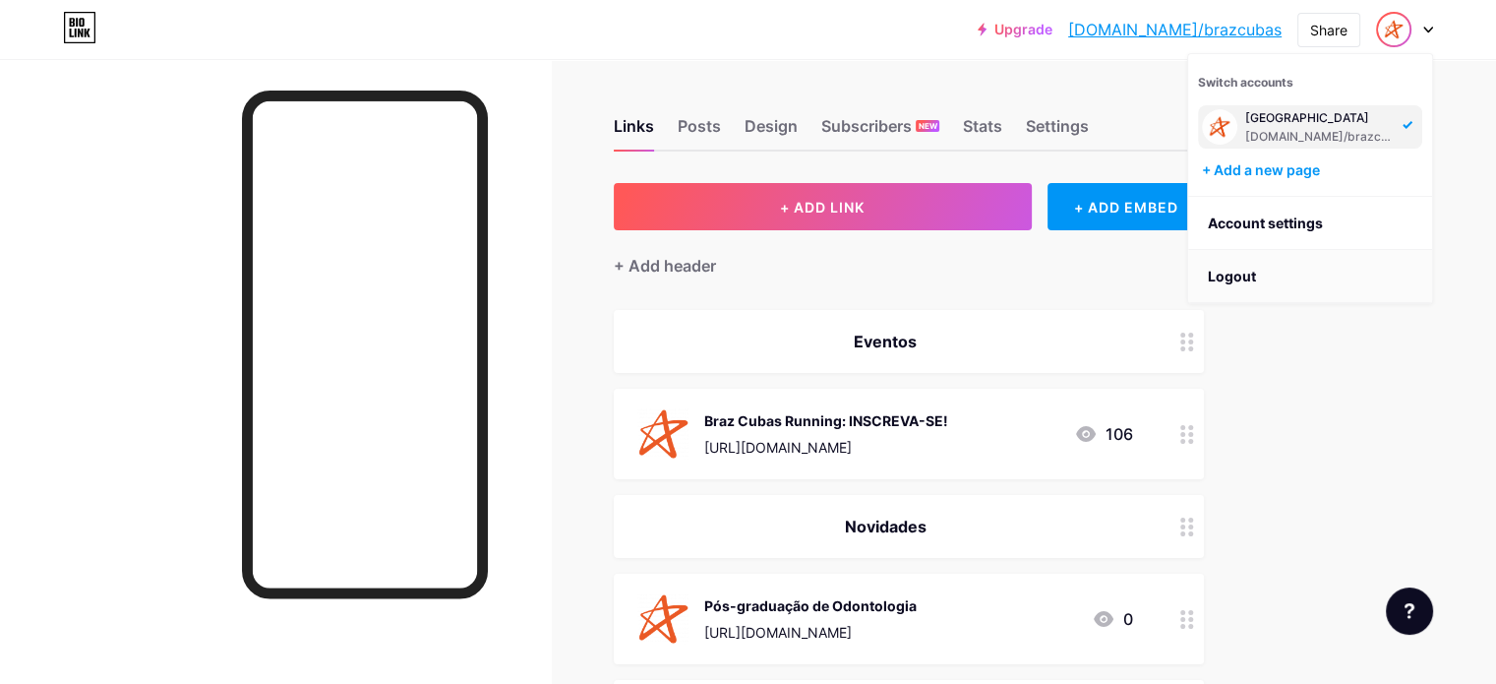
click at [1323, 270] on li "Logout" at bounding box center [1310, 276] width 244 height 53
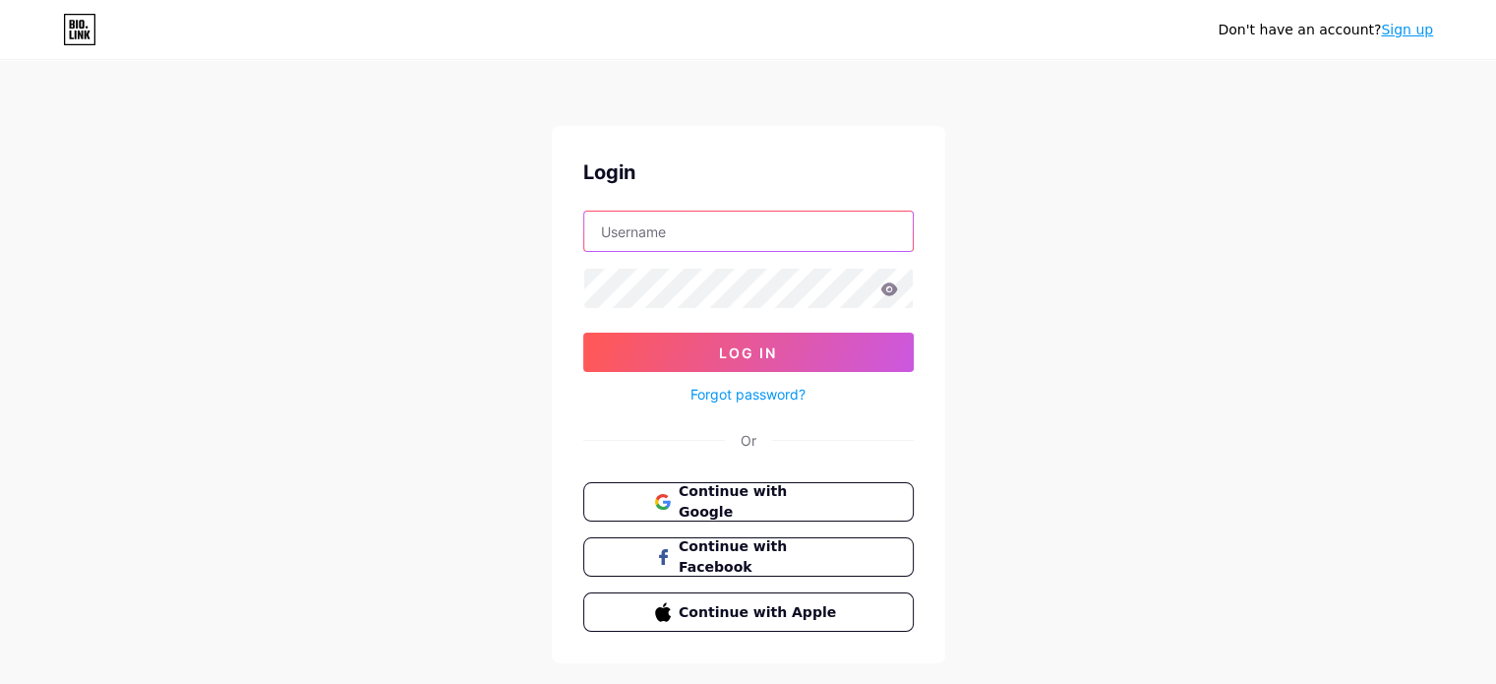
type input "brazcubas.redessociais@brazcubas.edu.br"
